Goal: Check status: Verify the current state of an ongoing process or item

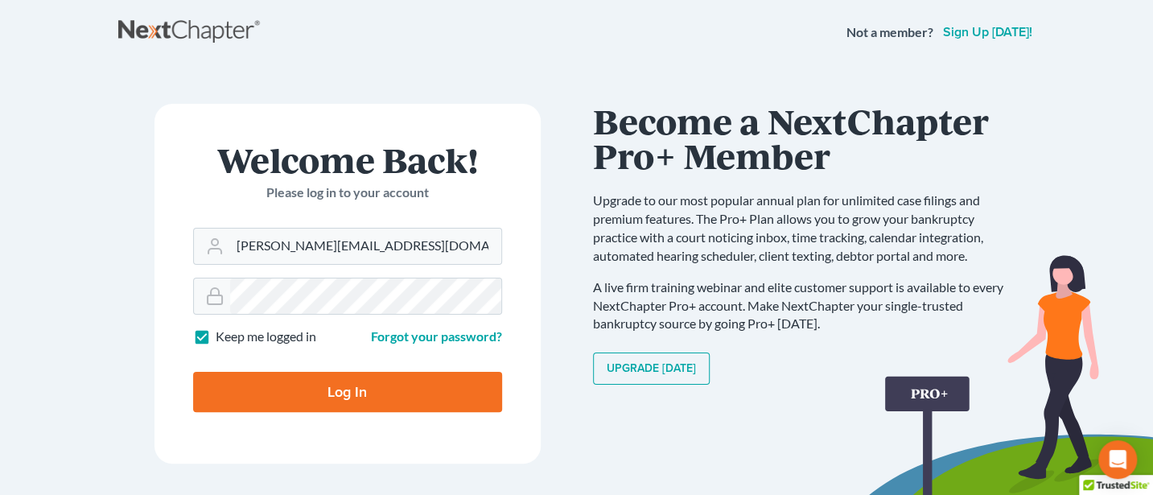
click at [349, 392] on input "Log In" at bounding box center [347, 392] width 309 height 40
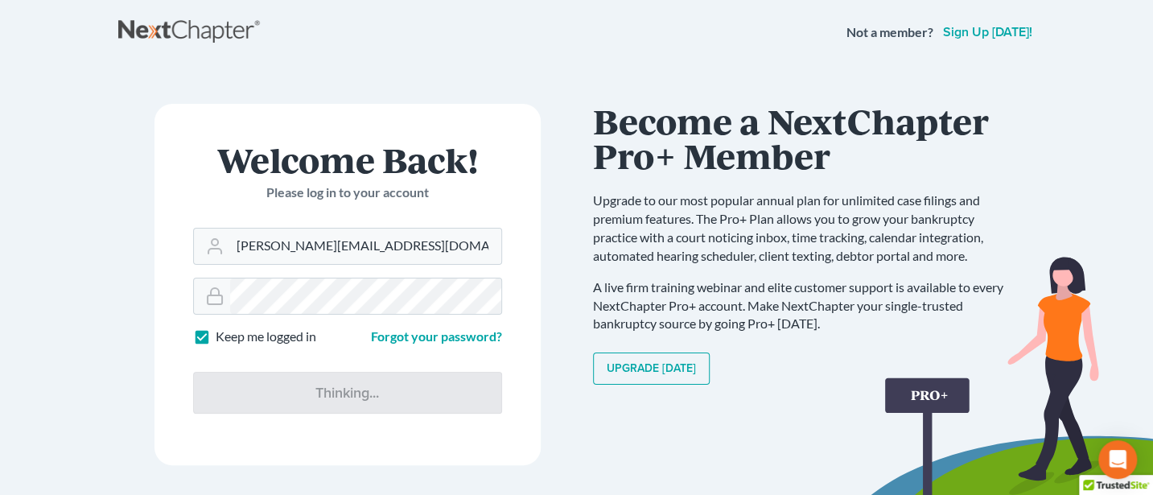
type input "Thinking..."
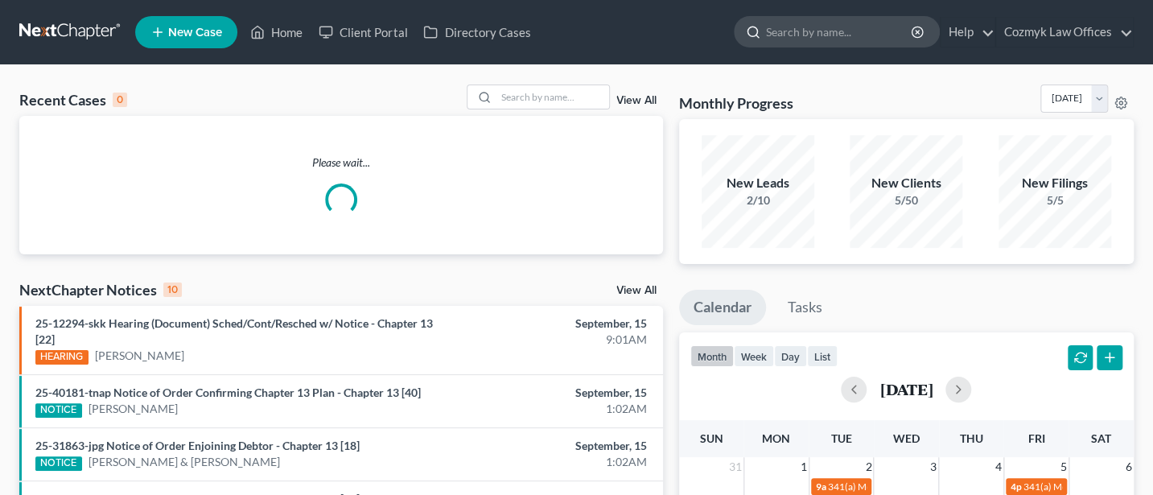
click at [808, 26] on input "search" at bounding box center [839, 32] width 147 height 30
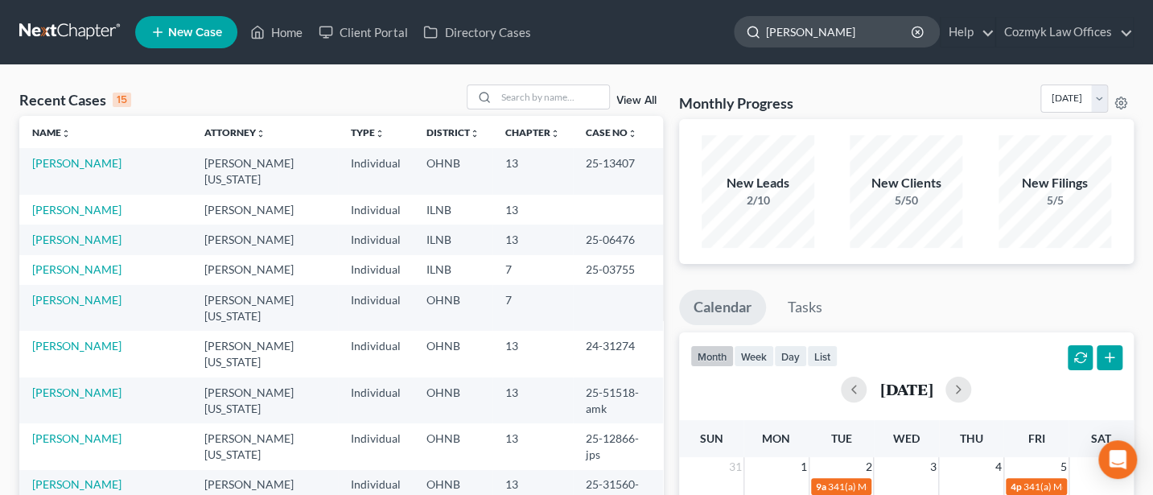
type input "Smith"
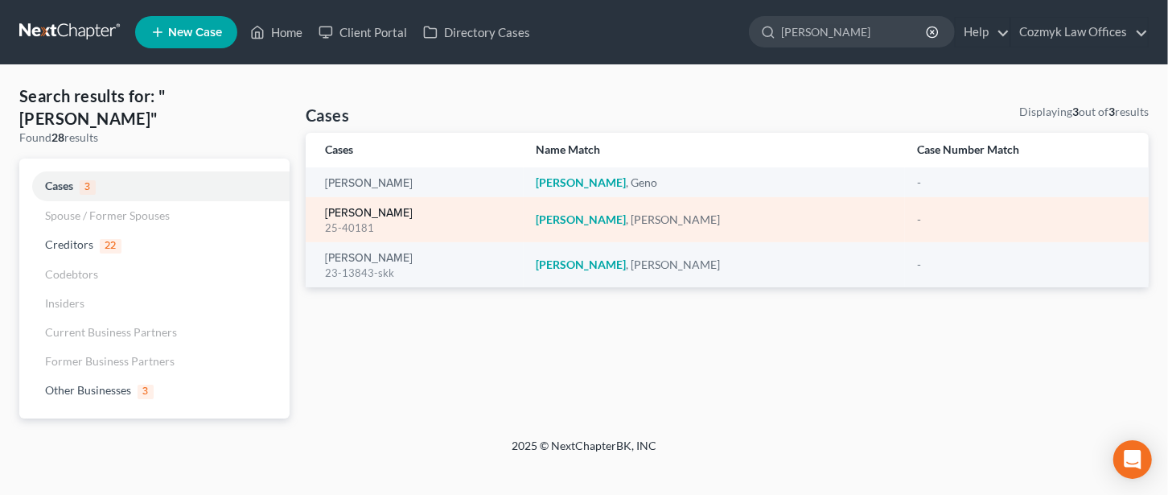
click at [352, 210] on link "Smith, David" at bounding box center [369, 213] width 88 height 11
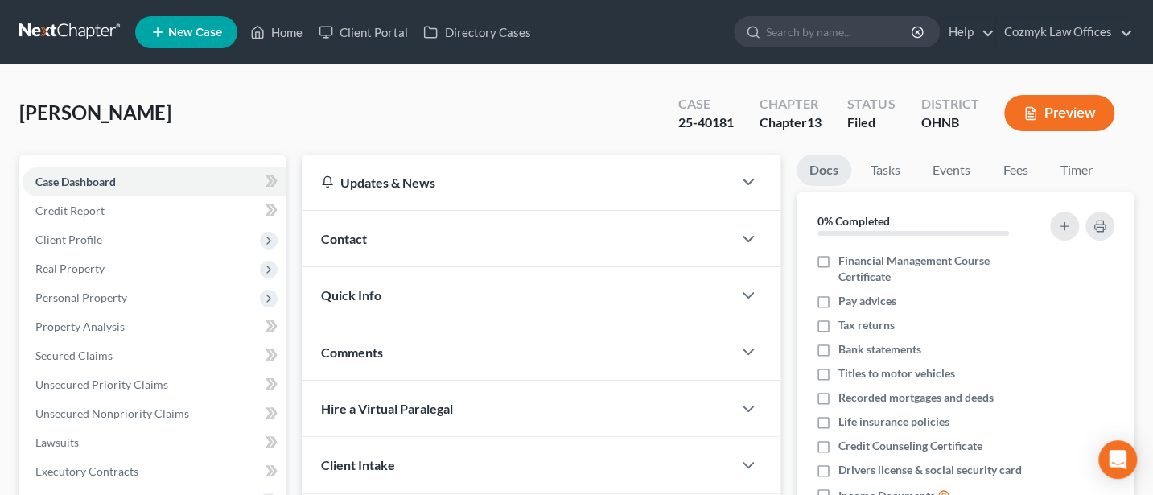
click at [371, 290] on span "Quick Info" at bounding box center [351, 294] width 60 height 15
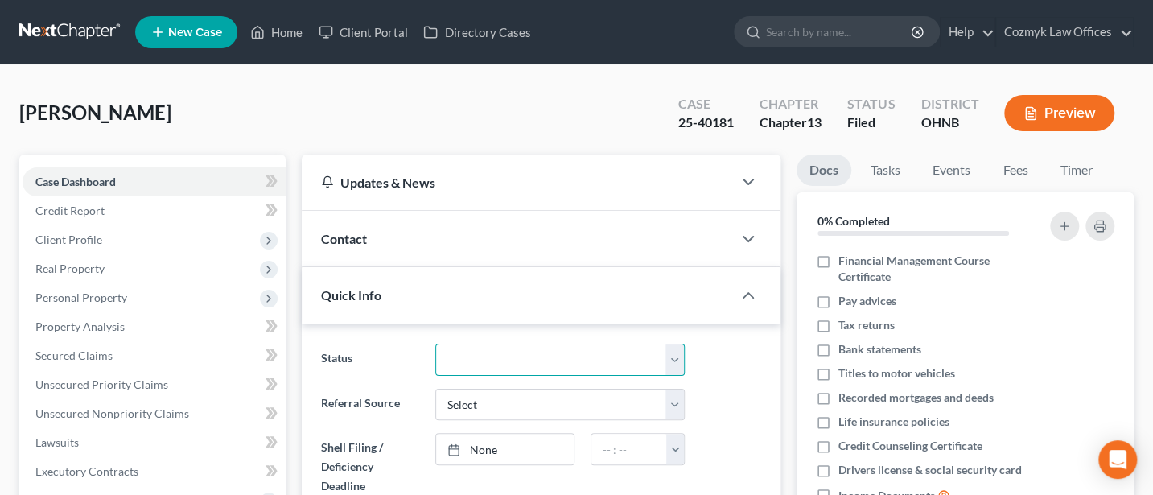
click at [577, 364] on select "Discharged Discharged & Reported Discharge Litigation Dismissal Notice Dismisse…" at bounding box center [560, 360] width 250 height 32
select select "12"
click at [435, 344] on select "Discharged Discharged & Reported Discharge Litigation Dismissal Notice Dismisse…" at bounding box center [560, 360] width 250 height 32
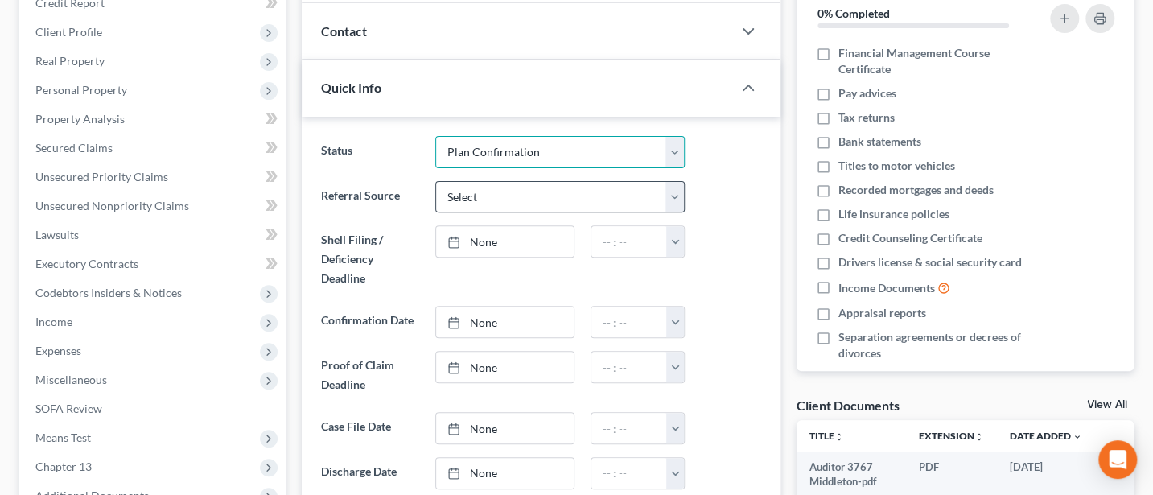
scroll to position [214, 0]
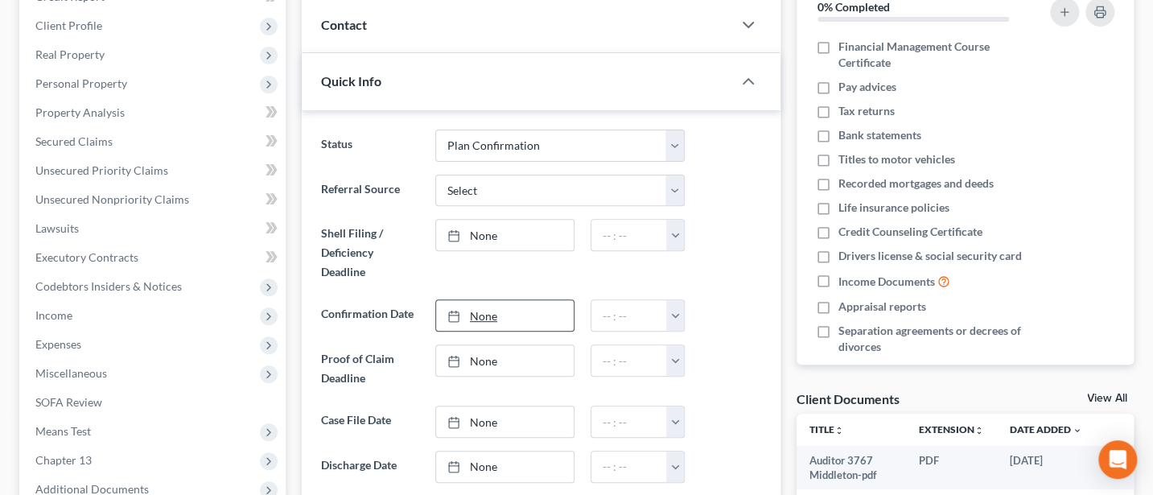
click at [486, 307] on link "None" at bounding box center [505, 315] width 138 height 31
type input "9/15/2025"
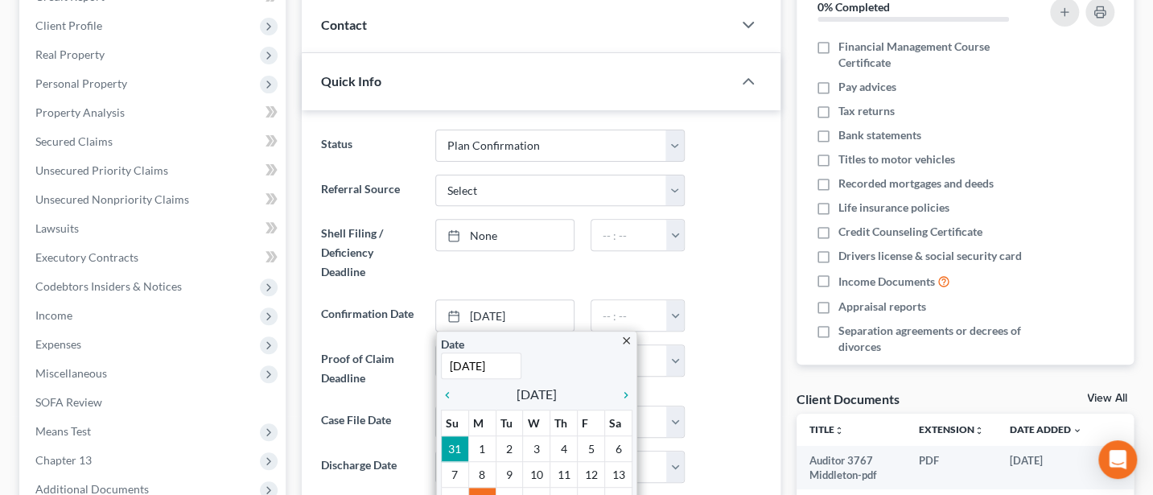
click at [758, 287] on ng-include "Status Discharged Discharged & Reported Discharge Litigation Dismissal Notice D…" at bounding box center [541, 360] width 440 height 460
